Goal: Task Accomplishment & Management: Use online tool/utility

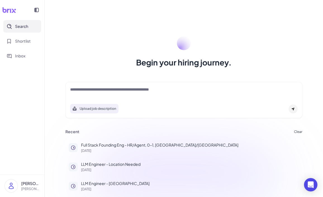
click at [108, 96] on div at bounding box center [183, 92] width 227 height 11
click at [108, 91] on textarea at bounding box center [183, 90] width 227 height 7
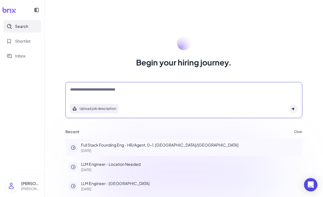
type textarea "**********"
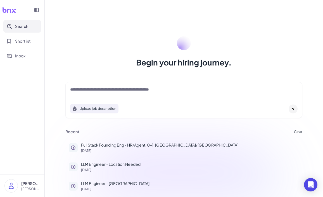
click at [112, 91] on textarea at bounding box center [183, 90] width 227 height 7
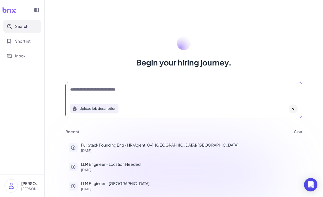
type textarea "**********"
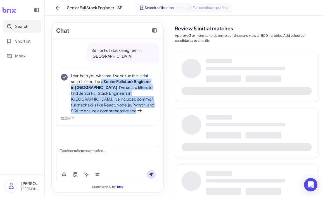
drag, startPoint x: 102, startPoint y: 75, endPoint x: 124, endPoint y: 106, distance: 38.0
click at [124, 106] on p "I can help you with that! I've set up the initial search filters for a Senior F…" at bounding box center [112, 93] width 83 height 41
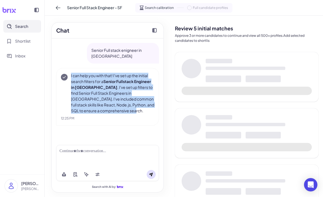
drag, startPoint x: 133, startPoint y: 106, endPoint x: 66, endPoint y: 69, distance: 76.2
click at [66, 73] on div "I can help you with that! I've set up the initial search filters for a Senior F…" at bounding box center [107, 93] width 93 height 41
click at [71, 73] on p "I can help you with that! I've set up the initial search filters for a Senior F…" at bounding box center [112, 93] width 83 height 41
drag, startPoint x: 70, startPoint y: 68, endPoint x: 125, endPoint y: 107, distance: 67.4
click at [125, 107] on div "I can help you with that! I've set up the initial search filters for a Senior F…" at bounding box center [107, 93] width 93 height 41
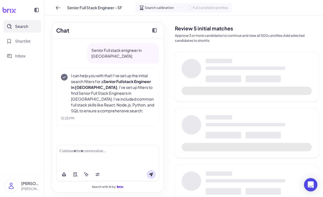
click at [130, 108] on p "I can help you with that! I've set up the initial search filters for a Senior F…" at bounding box center [112, 93] width 83 height 41
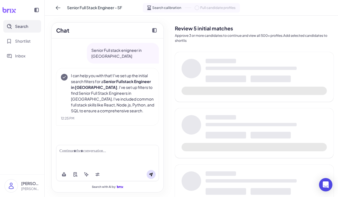
click at [93, 73] on p "I can help you with that! I've set up the initial search filters for a Senior F…" at bounding box center [112, 93] width 83 height 41
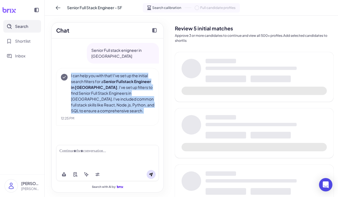
click at [126, 96] on p "I can help you with that! I've set up the initial search filters for a Senior F…" at bounding box center [112, 93] width 83 height 41
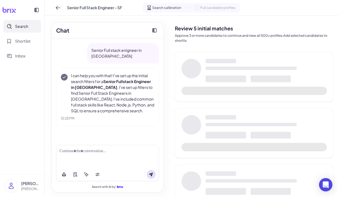
click at [126, 96] on p "I can help you with that! I've set up the initial search filters for a Senior F…" at bounding box center [112, 93] width 83 height 41
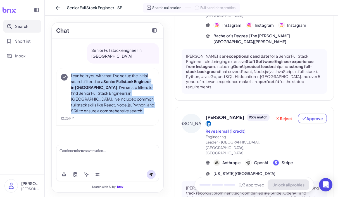
scroll to position [390, 0]
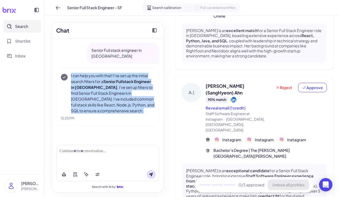
click at [131, 92] on p "I can help you with that! I've set up the initial search filters for a Senior F…" at bounding box center [112, 93] width 83 height 41
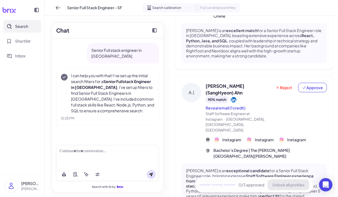
click at [131, 92] on p "I can help you with that! I've set up the initial search filters for a Senior F…" at bounding box center [112, 93] width 83 height 41
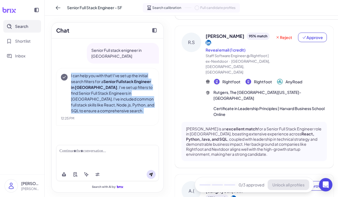
scroll to position [282, 0]
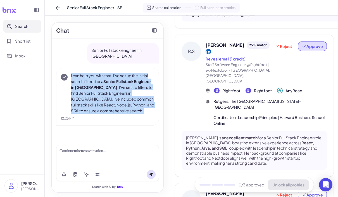
click at [311, 44] on span "Approve" at bounding box center [312, 47] width 21 height 6
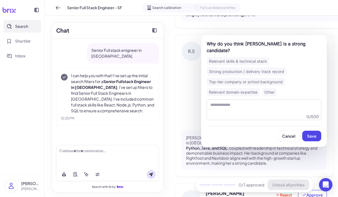
click at [264, 68] on div "Strong production / delivery track record" at bounding box center [247, 72] width 80 height 8
click at [314, 134] on span "Save" at bounding box center [311, 136] width 9 height 5
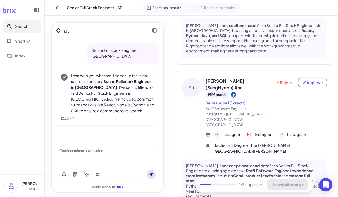
scroll to position [390, 0]
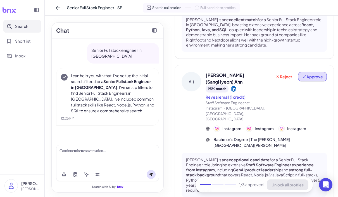
click at [310, 74] on span "Approve" at bounding box center [312, 77] width 21 height 6
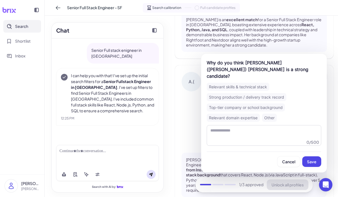
click at [268, 93] on div "Strong production / delivery track record" at bounding box center [247, 97] width 80 height 8
click at [311, 159] on span "Save" at bounding box center [311, 161] width 9 height 5
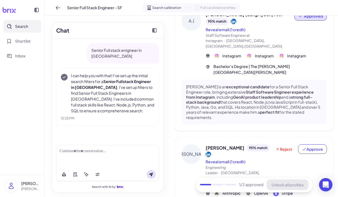
scroll to position [455, 0]
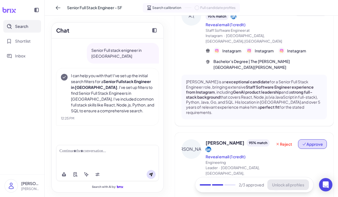
click at [313, 142] on span "Approve" at bounding box center [312, 145] width 21 height 6
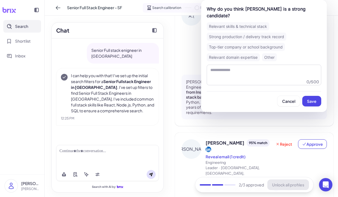
click at [258, 33] on div "Strong production / delivery track record" at bounding box center [247, 37] width 80 height 8
click at [309, 99] on span "Save" at bounding box center [311, 101] width 9 height 5
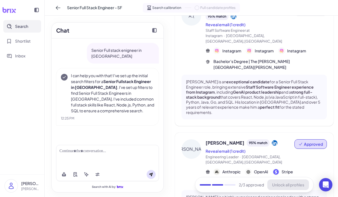
scroll to position [481, 0]
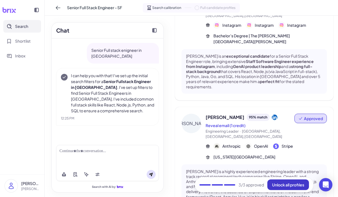
click at [289, 188] on button "Unlock all profiles" at bounding box center [288, 185] width 42 height 11
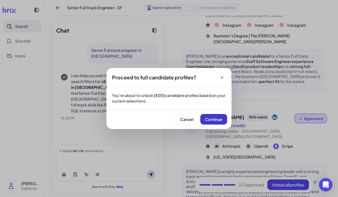
click at [206, 116] on button "Continue" at bounding box center [213, 119] width 27 height 11
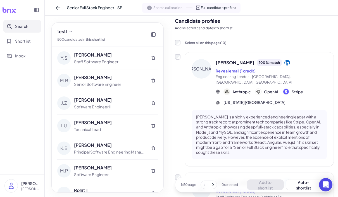
scroll to position [0, 0]
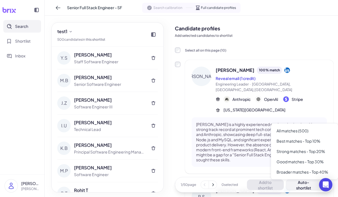
click at [309, 186] on div "Auto-shortlist" at bounding box center [307, 185] width 32 height 11
click at [309, 165] on div "Good matches - Top 30%" at bounding box center [304, 162] width 63 height 10
